Goal: Task Accomplishment & Management: Manage account settings

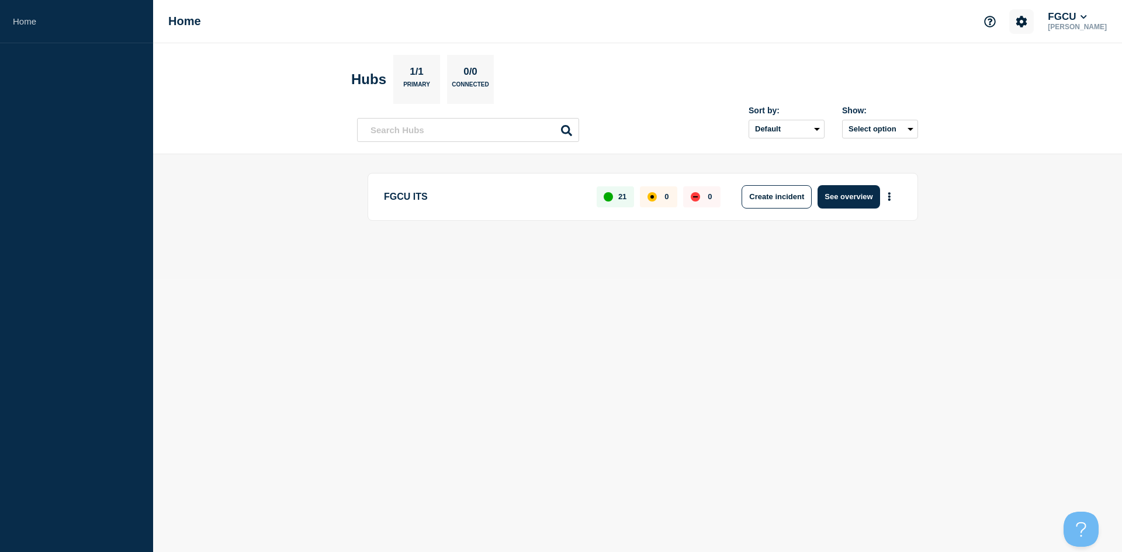
click at [1027, 22] on icon "Account settings" at bounding box center [1021, 22] width 12 height 12
click at [1010, 76] on ul "Team Members General Settings Billing" at bounding box center [1033, 79] width 72 height 48
click at [1010, 74] on ul "Team Members General Settings Billing" at bounding box center [1033, 79] width 72 height 48
click at [1009, 72] on link "Team Members" at bounding box center [1034, 69] width 60 height 10
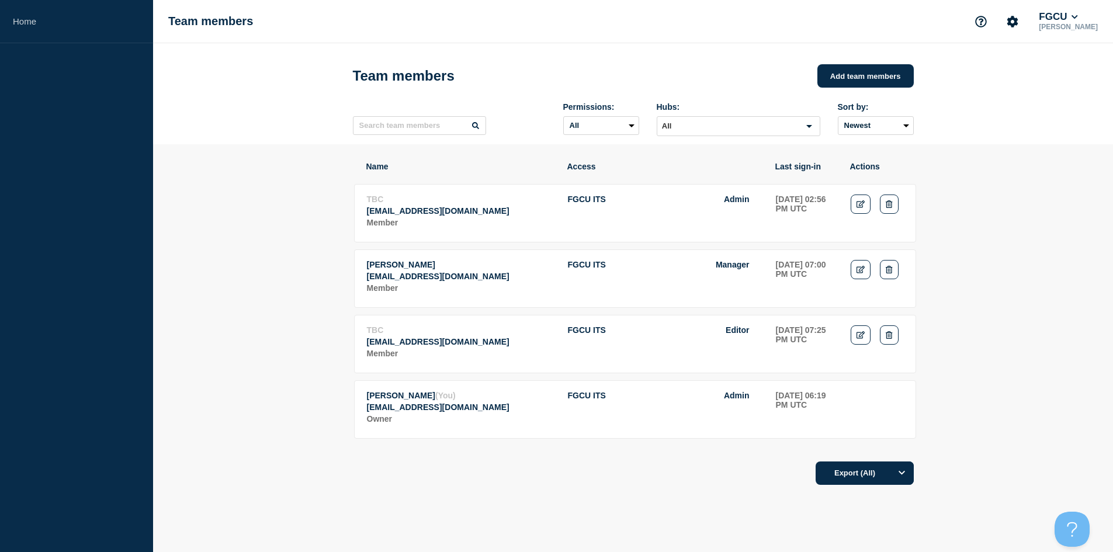
click at [373, 204] on span "TBC" at bounding box center [375, 199] width 17 height 9
click at [431, 210] on td "TBC csteiner@fgcu.edu Member" at bounding box center [460, 212] width 189 height 36
click at [854, 345] on link "Edit" at bounding box center [861, 334] width 20 height 19
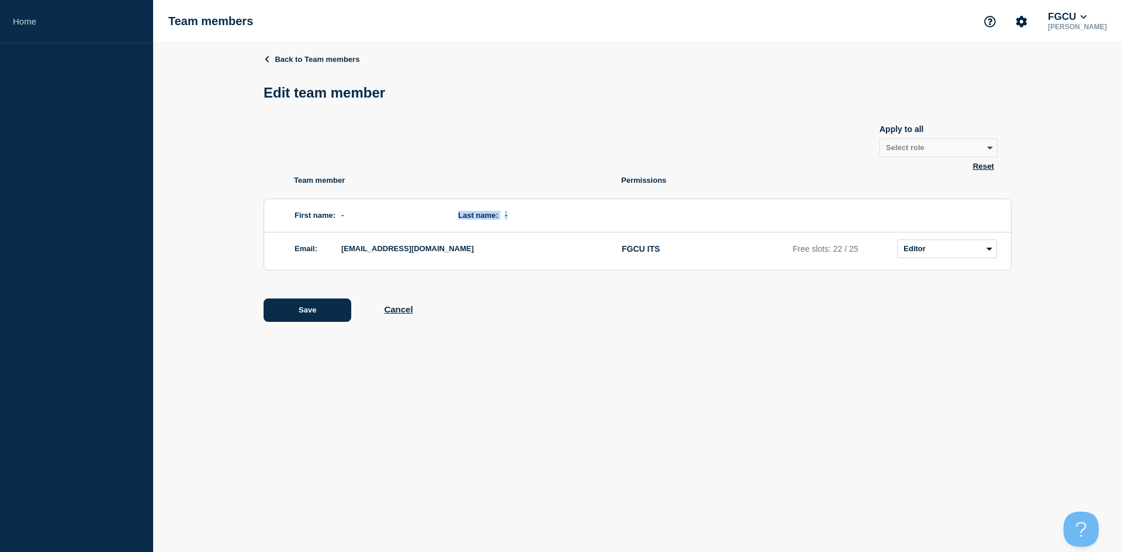
drag, startPoint x: 530, startPoint y: 214, endPoint x: 343, endPoint y: 220, distance: 186.4
click at [373, 220] on div "First name: - Last name: -" at bounding box center [637, 215] width 747 height 33
click at [297, 218] on label "First name:" at bounding box center [314, 215] width 41 height 9
drag, startPoint x: 277, startPoint y: 217, endPoint x: 554, endPoint y: 213, distance: 276.9
click at [553, 213] on div "First name: - Last name: -" at bounding box center [637, 215] width 747 height 33
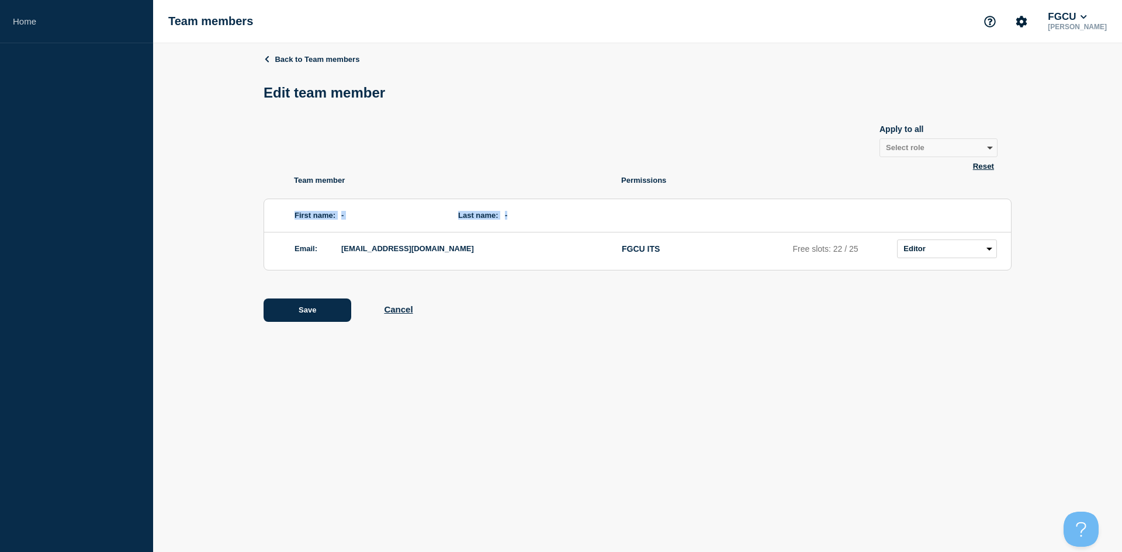
click at [559, 211] on span "-" at bounding box center [551, 215] width 93 height 19
